Goal: Task Accomplishment & Management: Manage account settings

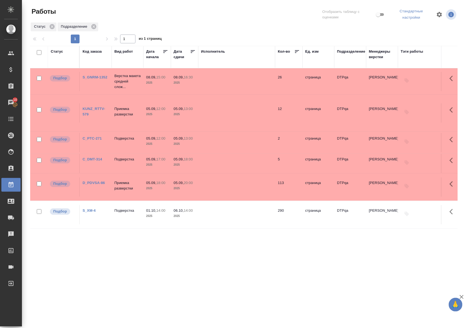
click at [252, 21] on div at bounding box center [246, 14] width 144 height 15
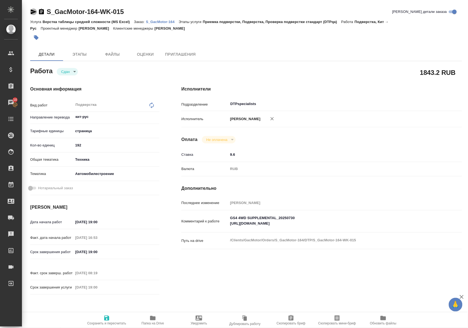
click at [33, 12] on icon "button" at bounding box center [34, 11] width 6 height 5
drag, startPoint x: 131, startPoint y: 11, endPoint x: 45, endPoint y: 13, distance: 86.2
click at [45, 13] on div "S_GacMotor-164-WK-015 Кратко детали заказа" at bounding box center [246, 11] width 432 height 9
copy link "S_GacMotor-164-WK-015"
click at [164, 21] on p "S_GacMotor-164" at bounding box center [162, 22] width 33 height 4
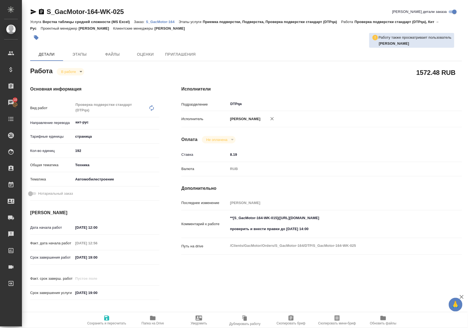
click at [152, 320] on icon "button" at bounding box center [152, 318] width 5 height 4
click at [33, 10] on icon "button" at bounding box center [34, 11] width 6 height 5
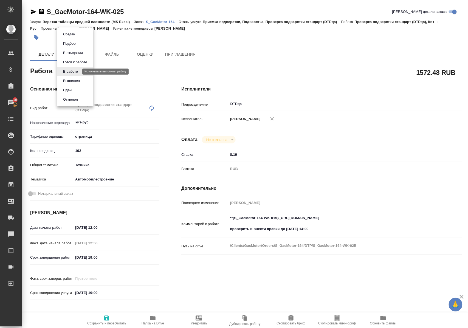
click at [71, 71] on body "🙏 .cls-1 fill:#fff; AWATERA Polushina Alena Клиенты Спецификации Заказы 10 Чаты…" at bounding box center [234, 164] width 468 height 328
click at [72, 80] on button "Выполнен" at bounding box center [71, 81] width 20 height 6
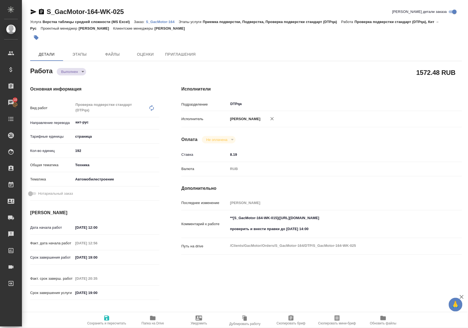
type textarea "x"
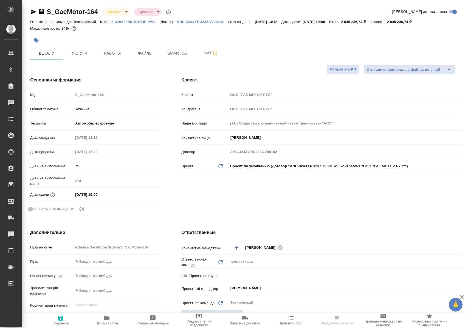
select select "RU"
click at [109, 54] on span "Работы" at bounding box center [112, 53] width 26 height 7
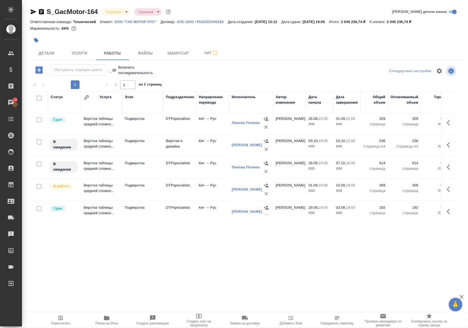
scroll to position [418, 0]
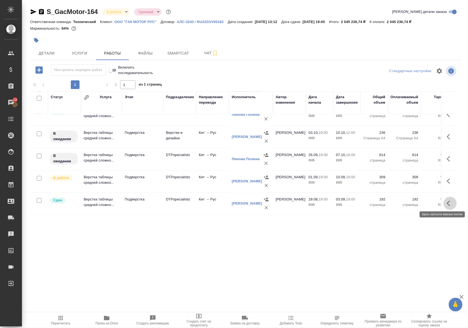
click at [447, 201] on icon "button" at bounding box center [450, 203] width 7 height 7
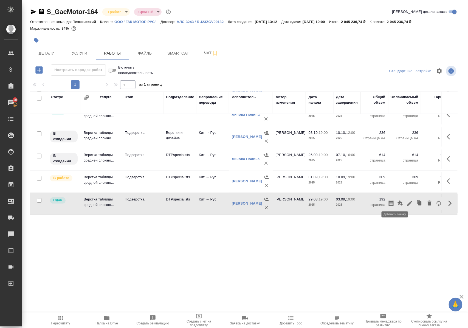
click at [398, 201] on icon "button" at bounding box center [401, 203] width 7 height 7
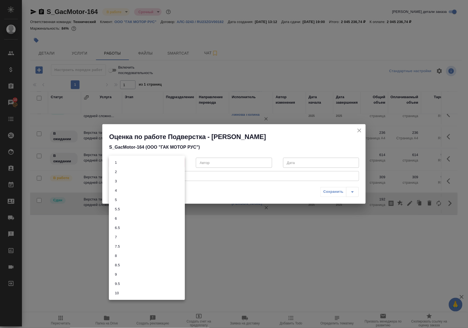
click at [180, 163] on body "🙏 .cls-1 fill:#fff; AWATERA Polushina Alena Клиенты Спецификации Заказы 10 Чаты…" at bounding box center [234, 164] width 468 height 328
click at [128, 265] on li "8.5" at bounding box center [147, 265] width 76 height 9
type input "8.5"
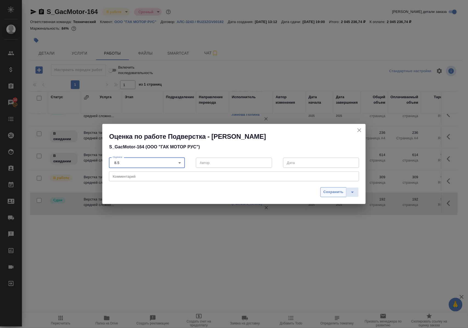
click at [332, 191] on span "Сохранить" at bounding box center [334, 192] width 20 height 6
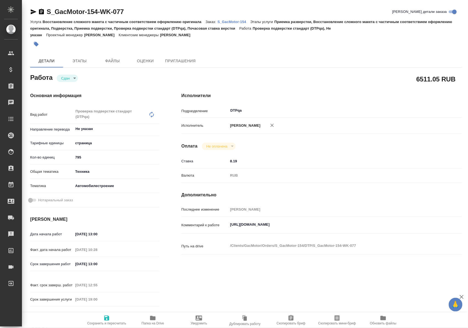
type textarea "x"
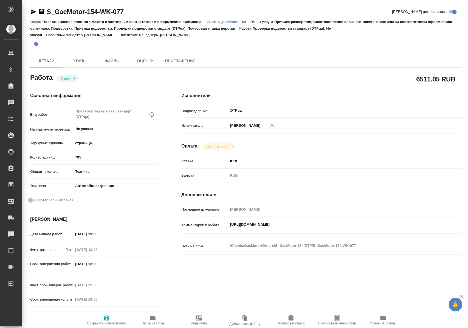
type textarea "x"
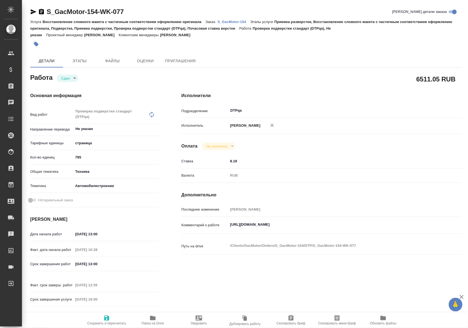
type textarea "x"
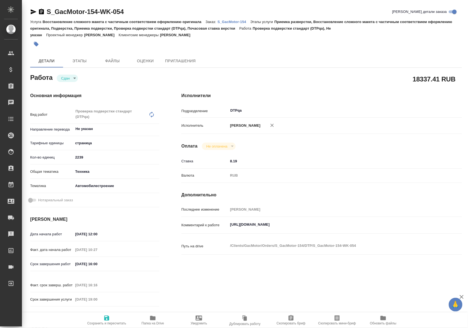
type textarea "x"
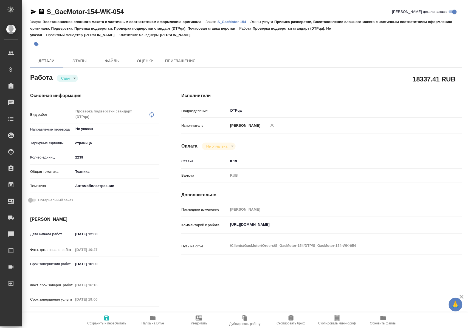
type textarea "x"
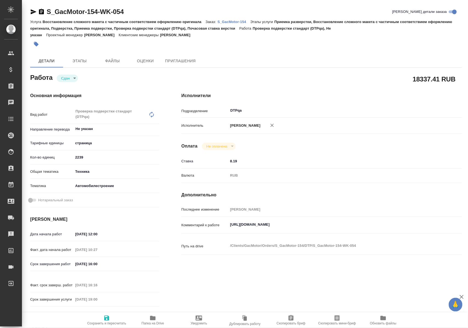
type textarea "x"
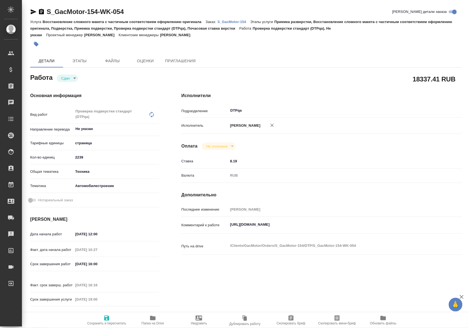
type textarea "x"
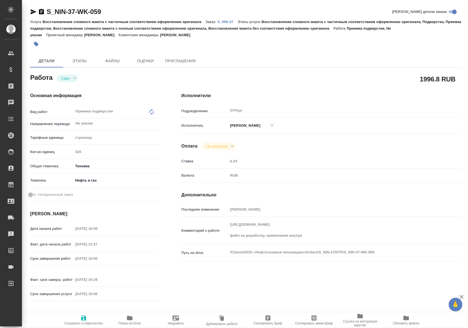
type textarea "x"
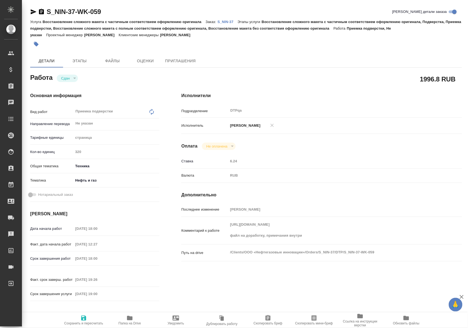
type textarea "x"
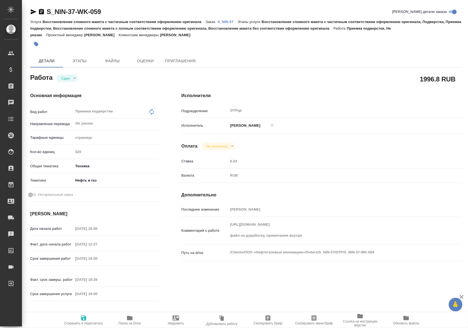
type textarea "x"
